Goal: Book appointment/travel/reservation

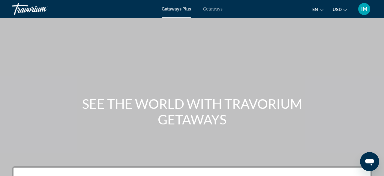
click at [215, 5] on div "Getaways Plus Getaways en English Español Français Italiano Português русский U…" at bounding box center [192, 9] width 384 height 16
click at [211, 9] on span "Getaways" at bounding box center [212, 9] width 19 height 5
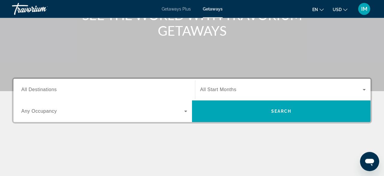
scroll to position [125, 0]
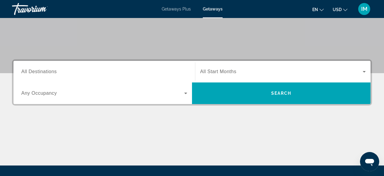
click at [125, 74] on input "Destination All Destinations" at bounding box center [104, 71] width 166 height 7
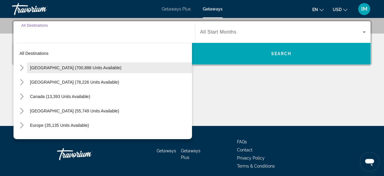
scroll to position [146, 0]
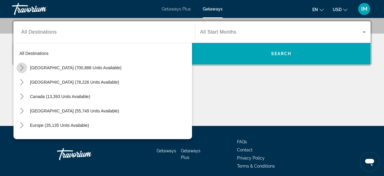
click at [22, 68] on icon "Toggle United States (700,888 units available) submenu" at bounding box center [21, 68] width 3 height 6
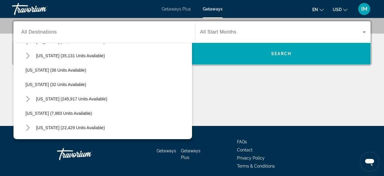
scroll to position [104, 0]
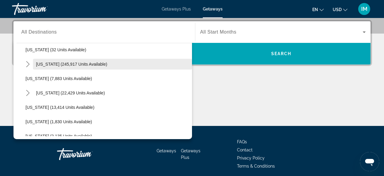
click at [60, 68] on span "Select destination: Florida (245,917 units available)" at bounding box center [112, 64] width 159 height 14
type input "**********"
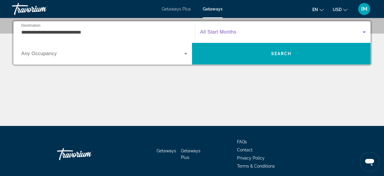
click at [230, 35] on span "Search widget" at bounding box center [281, 31] width 162 height 7
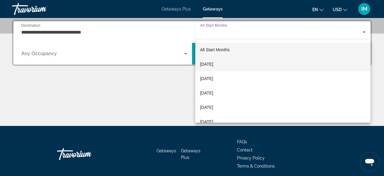
scroll to position [79, 0]
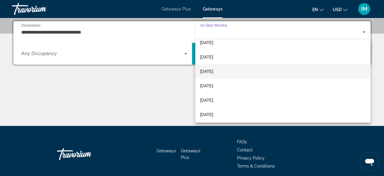
click at [215, 67] on mat-option "[DATE]" at bounding box center [282, 71] width 175 height 14
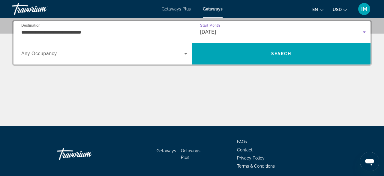
click at [84, 52] on span "Search widget" at bounding box center [102, 53] width 163 height 7
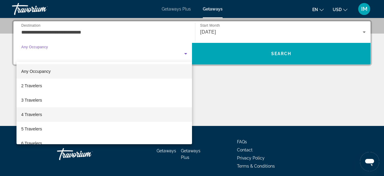
click at [39, 114] on span "4 Travelers" at bounding box center [31, 114] width 21 height 7
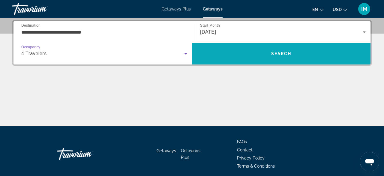
click at [251, 54] on span "Search" at bounding box center [281, 53] width 178 height 14
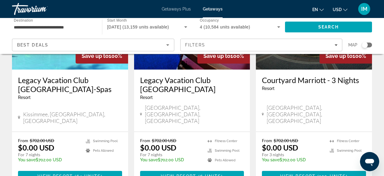
scroll to position [842, 0]
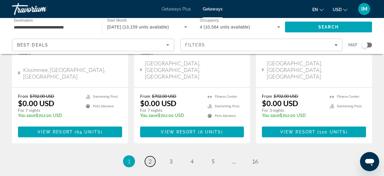
click at [150, 158] on span "2" at bounding box center [149, 161] width 3 height 7
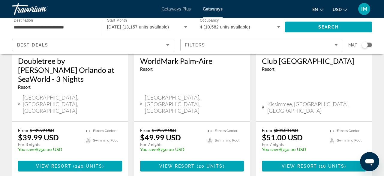
scroll to position [842, 0]
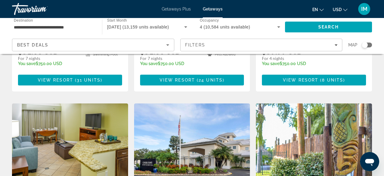
scroll to position [441, 0]
